Goal: Navigation & Orientation: Find specific page/section

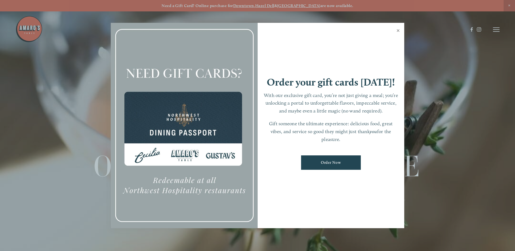
click at [397, 31] on link "Close" at bounding box center [397, 31] width 11 height 15
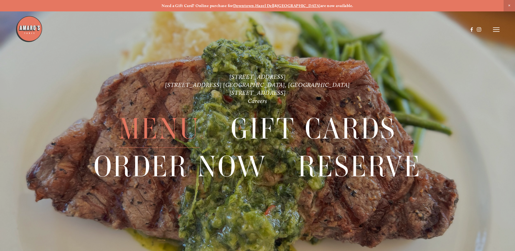
click at [160, 132] on span "Menu" at bounding box center [159, 128] width 81 height 37
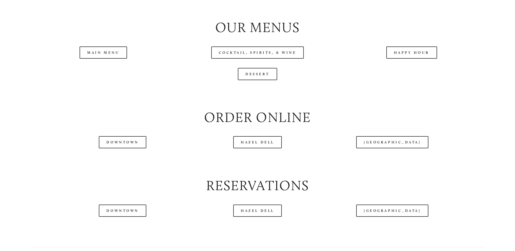
scroll to position [651, 0]
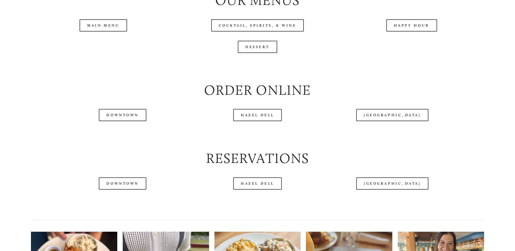
click at [110, 41] on header "Menu Order Now Visit Gallery 0" at bounding box center [257, 15] width 484 height 59
click at [110, 44] on header "Menu Order Now Visit Gallery 0" at bounding box center [257, 15] width 484 height 59
click at [277, 20] on div at bounding box center [241, 16] width 452 height 28
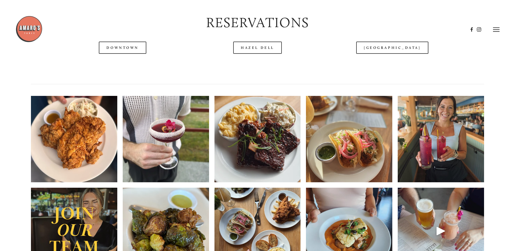
scroll to position [624, 0]
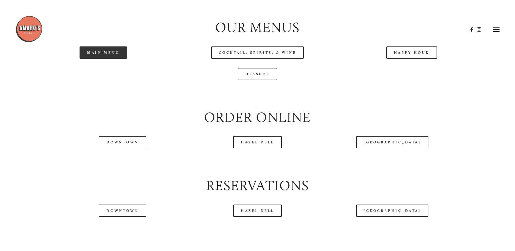
click at [106, 59] on link "Main Menu" at bounding box center [102, 52] width 47 height 12
